Goal: Use online tool/utility: Utilize a website feature to perform a specific function

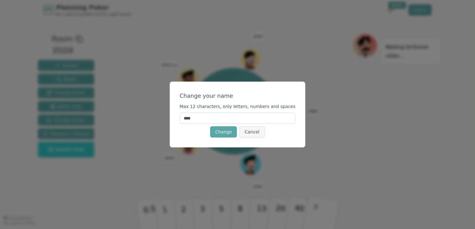
click at [229, 121] on input "****" at bounding box center [238, 118] width 116 height 11
type input "*****"
click at [225, 131] on button "Change" at bounding box center [223, 131] width 27 height 11
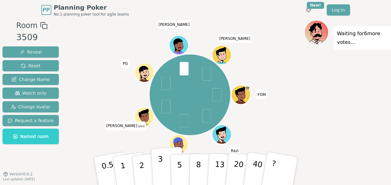
click at [162, 174] on p "3" at bounding box center [160, 171] width 7 height 34
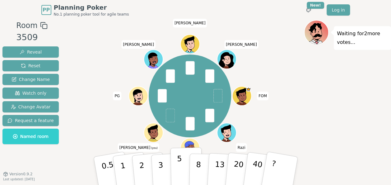
click at [177, 168] on button "5" at bounding box center [186, 170] width 32 height 47
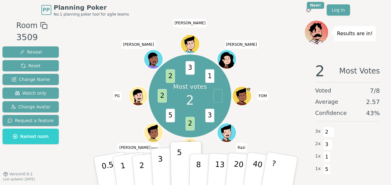
click at [160, 173] on p "3" at bounding box center [160, 171] width 7 height 34
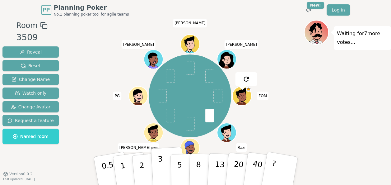
click at [164, 168] on button "3" at bounding box center [167, 170] width 34 height 48
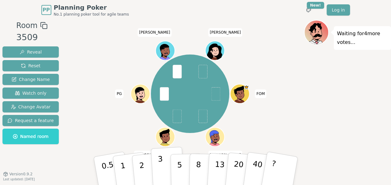
click at [163, 167] on button "3" at bounding box center [167, 170] width 34 height 48
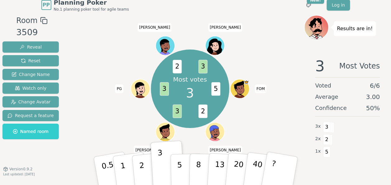
scroll to position [6, 0]
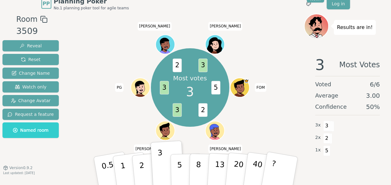
click at [289, 129] on div "Most votes 3 5 2 3 3 2 3 FOM [PERSON_NAME] (you) PG [PERSON_NAME]" at bounding box center [190, 87] width 228 height 125
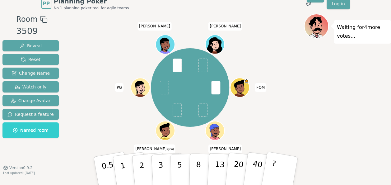
click at [215, 88] on span at bounding box center [215, 86] width 9 height 13
click at [161, 171] on p "3" at bounding box center [160, 171] width 7 height 34
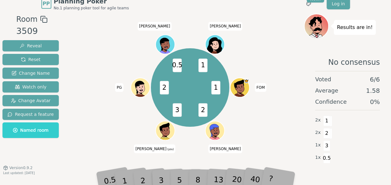
click at [145, 177] on div "2" at bounding box center [148, 170] width 21 height 23
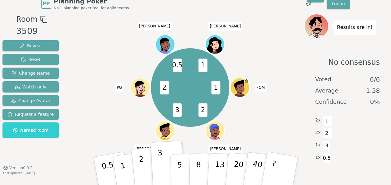
click at [146, 172] on button "2" at bounding box center [148, 170] width 35 height 49
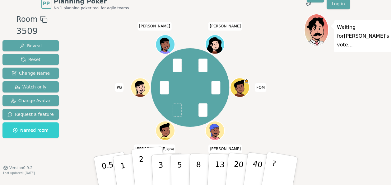
click at [136, 168] on button "2" at bounding box center [148, 170] width 35 height 49
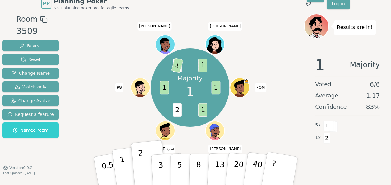
click at [123, 166] on p "1" at bounding box center [123, 171] width 9 height 34
